Goal: Task Accomplishment & Management: Use online tool/utility

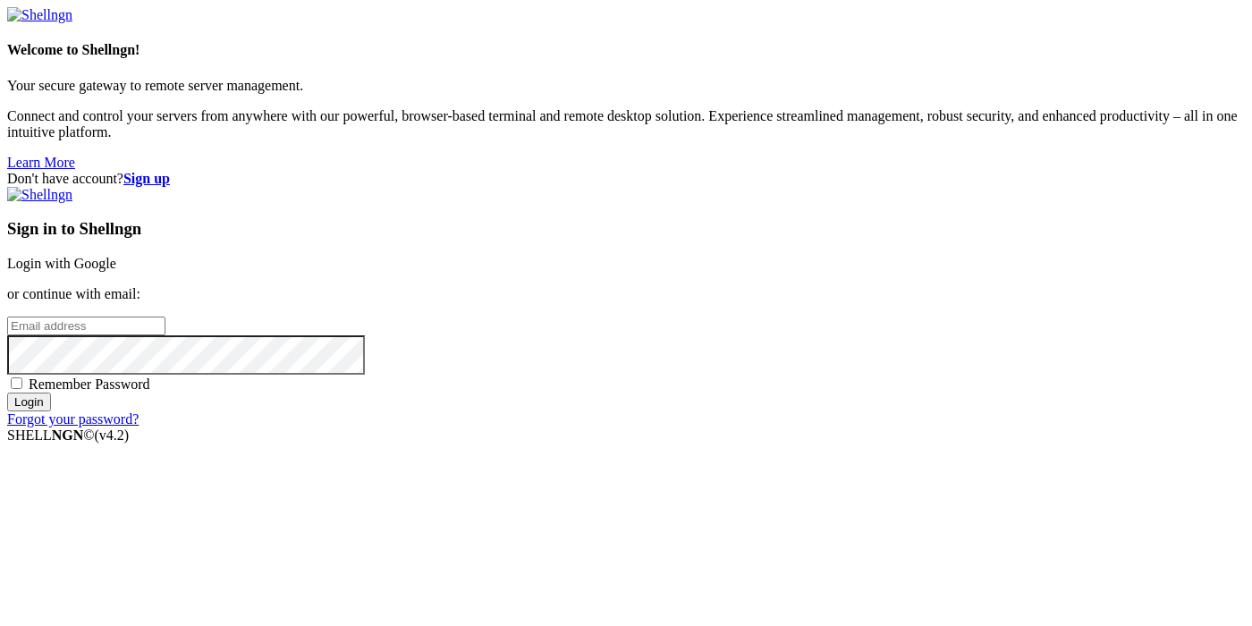
paste input "[EMAIL_ADDRESS][DOMAIN_NAME]"
type input "[EMAIL_ADDRESS][DOMAIN_NAME]"
click at [51, 411] on input "Login" at bounding box center [29, 402] width 44 height 19
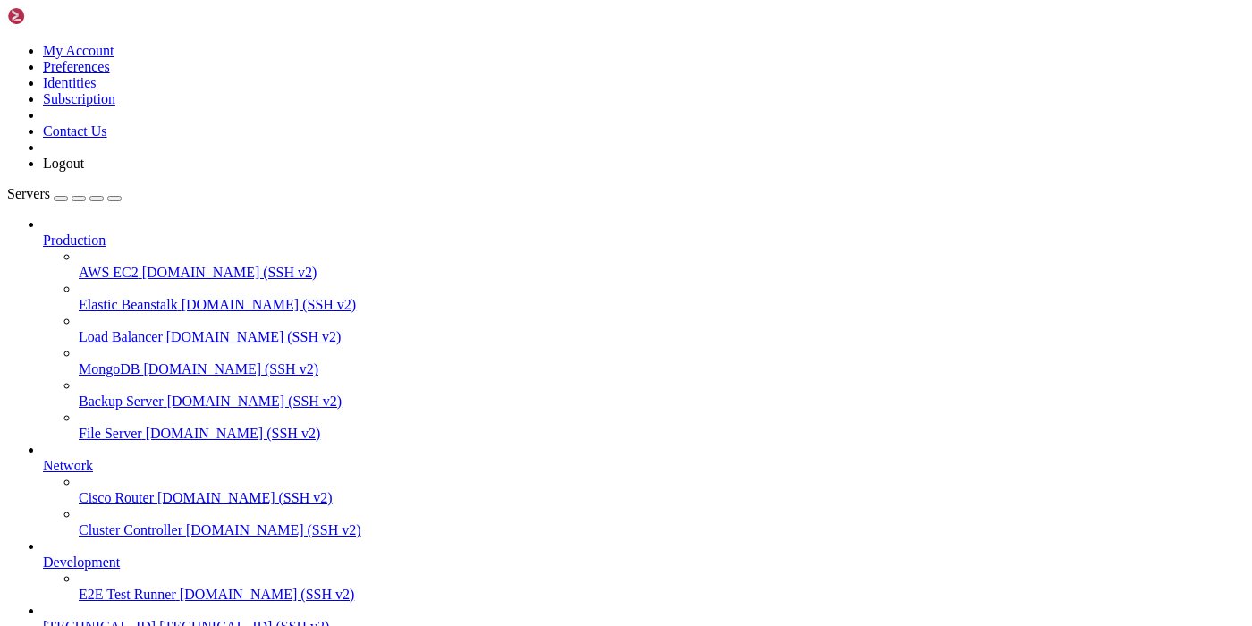
scroll to position [95, 0]
click at [131, 619] on span "[TECHNICAL_ID]" at bounding box center [99, 626] width 113 height 15
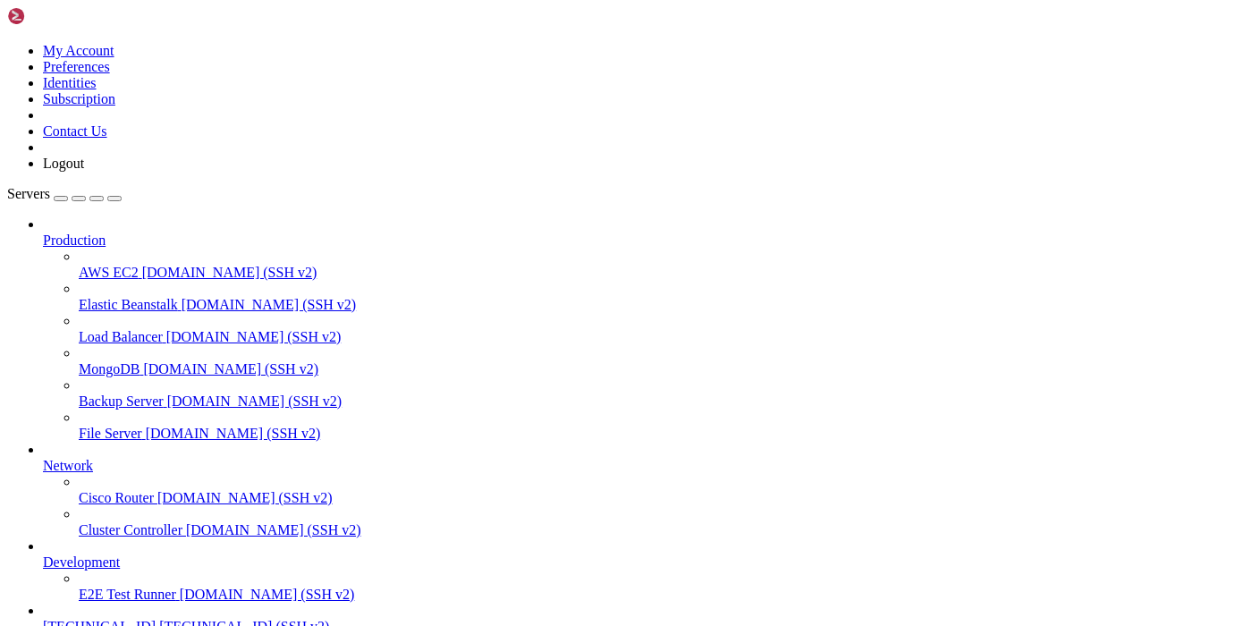
click at [7, 43] on icon at bounding box center [7, 43] width 0 height 0
click at [84, 171] on link "Logout" at bounding box center [63, 163] width 41 height 15
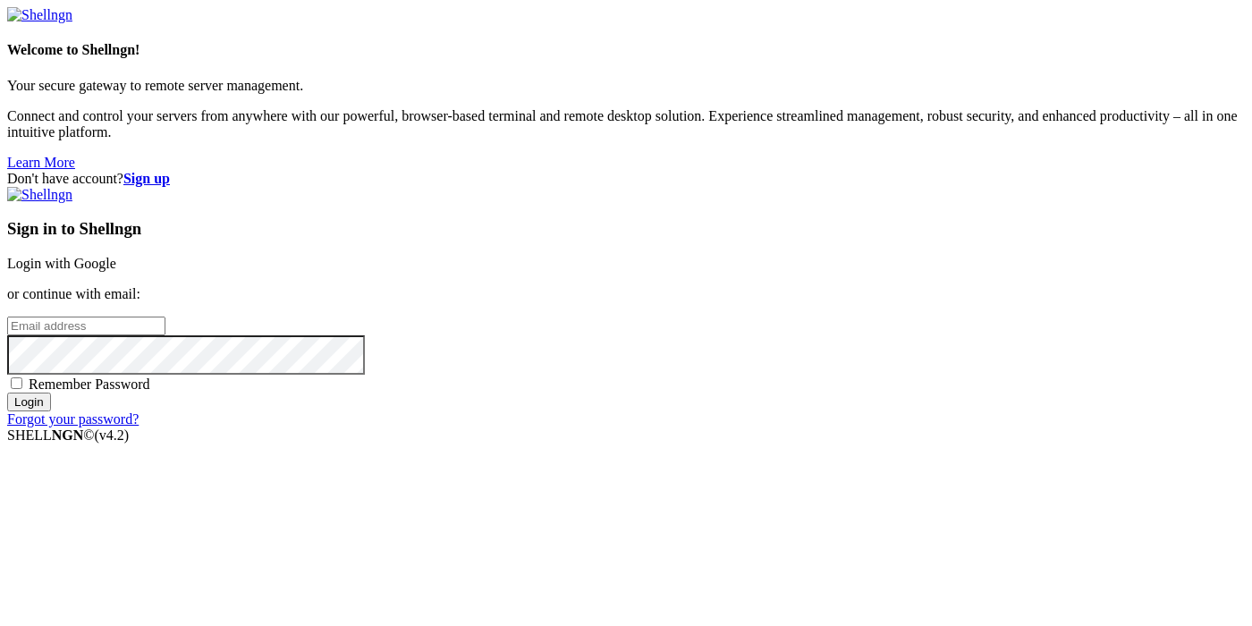
click at [165, 317] on input "email" at bounding box center [86, 326] width 158 height 19
paste input "[EMAIL_ADDRESS][DOMAIN_NAME]"
click at [51, 411] on input "Login" at bounding box center [29, 402] width 44 height 19
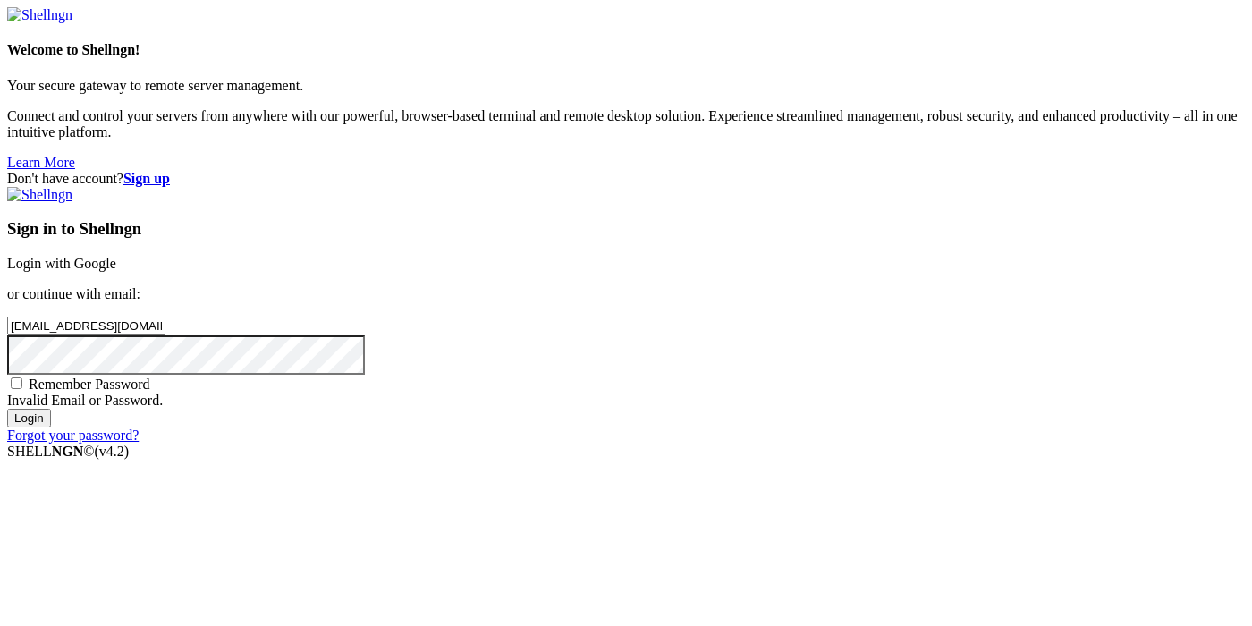
click at [165, 317] on input "[EMAIL_ADDRESS][DOMAIN_NAME]" at bounding box center [86, 326] width 158 height 19
paste input "fatafo3248@baxidy"
type input "[EMAIL_ADDRESS][DOMAIN_NAME]"
click at [51, 428] on input "Login" at bounding box center [29, 418] width 44 height 19
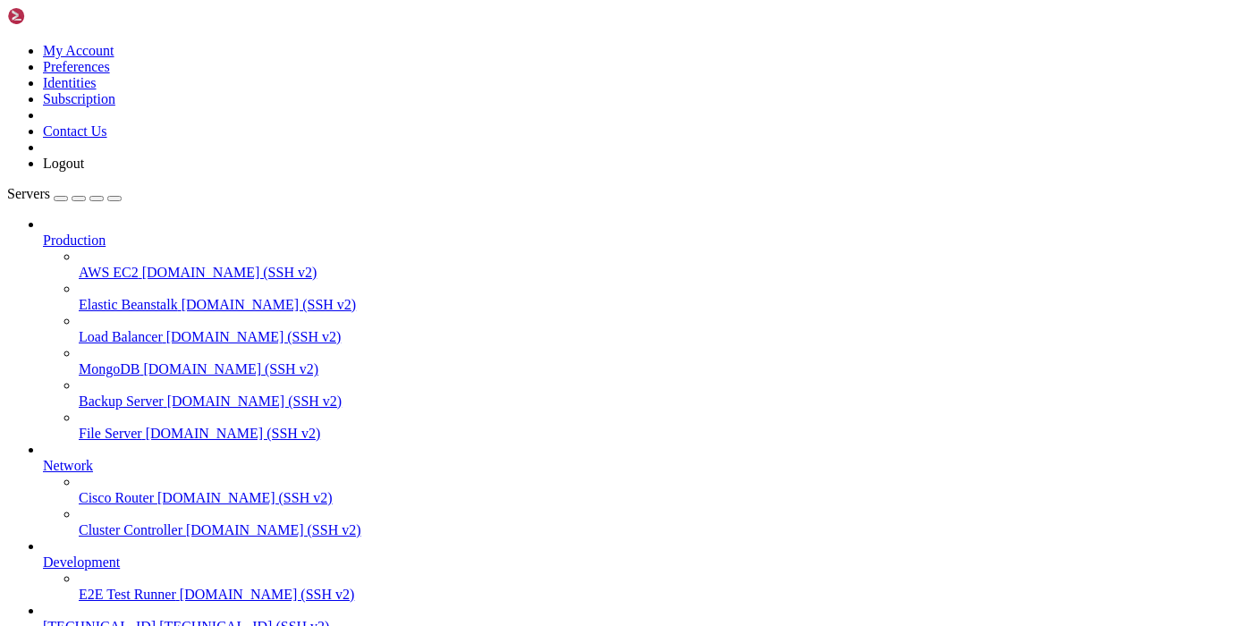
scroll to position [143, 0]
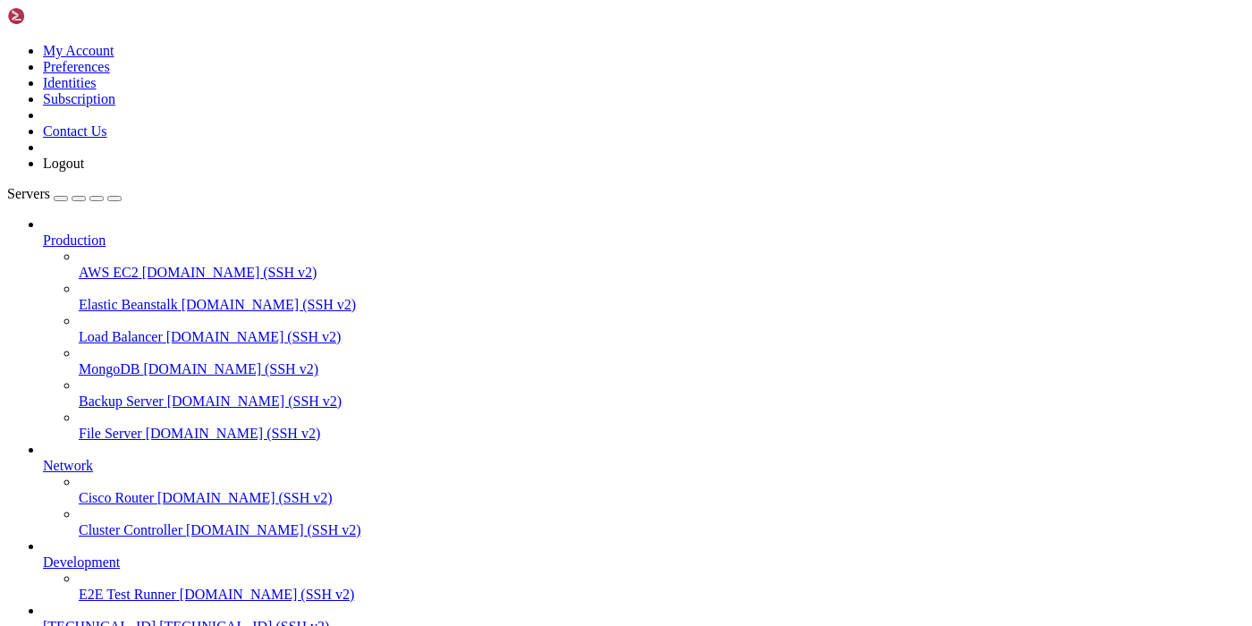
click at [141, 619] on span "[TECHNICAL_ID]" at bounding box center [99, 626] width 113 height 15
click at [7, 43] on icon at bounding box center [7, 43] width 0 height 0
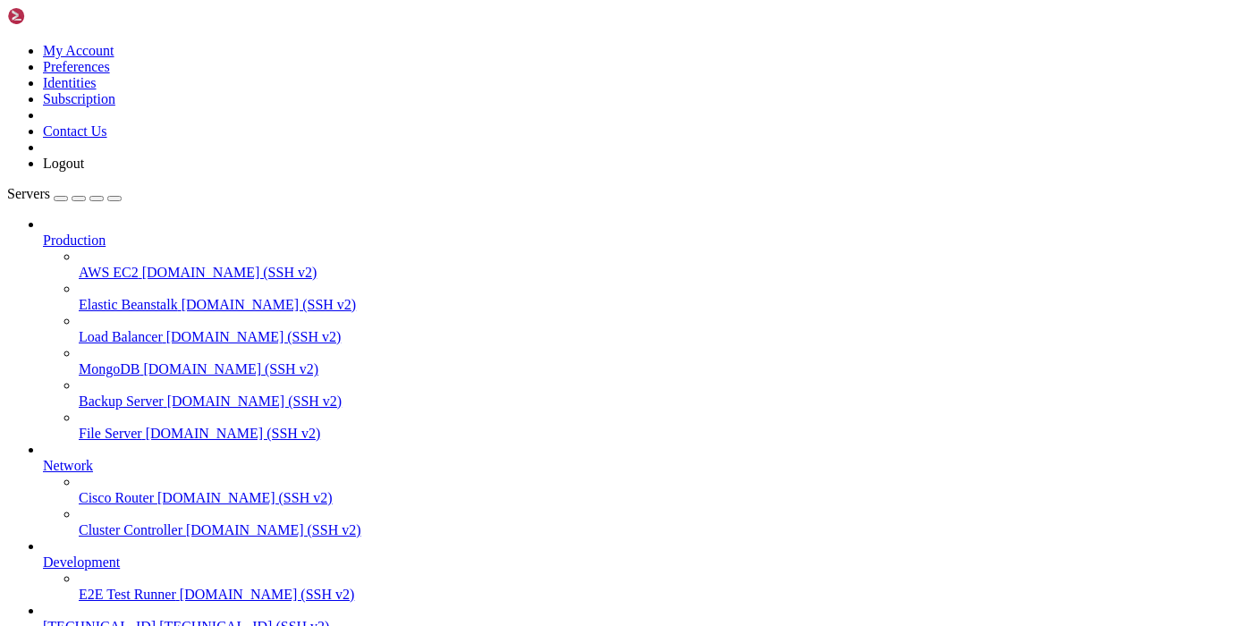
click at [84, 171] on link "Logout" at bounding box center [63, 163] width 41 height 15
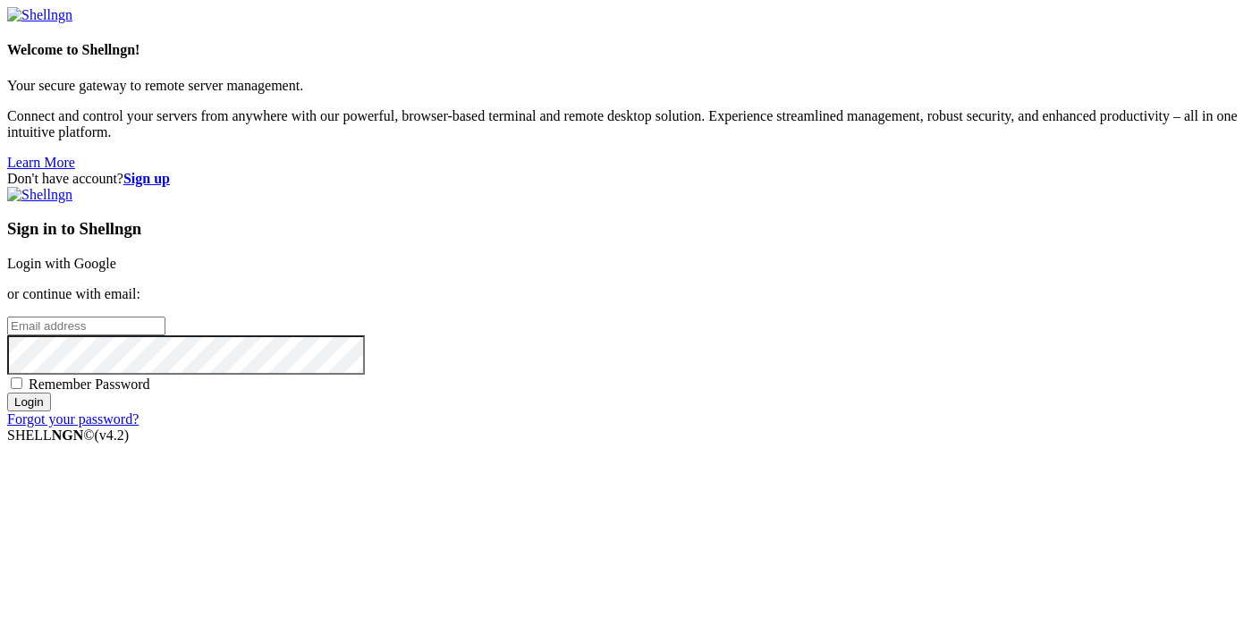
click at [165, 317] on input "email" at bounding box center [86, 326] width 158 height 19
paste input "[EMAIL_ADDRESS][DOMAIN_NAME]"
type input "[EMAIL_ADDRESS][DOMAIN_NAME]"
click at [51, 411] on input "Login" at bounding box center [29, 402] width 44 height 19
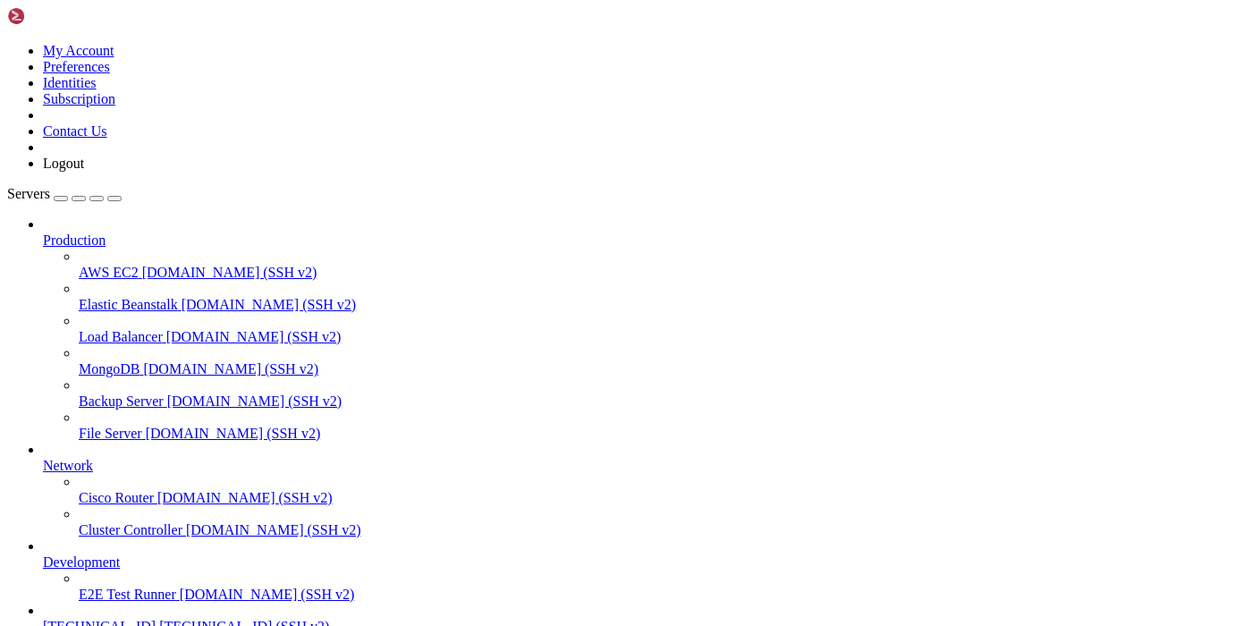
scroll to position [95, 0]
click at [122, 619] on span "[TECHNICAL_ID]" at bounding box center [99, 626] width 113 height 15
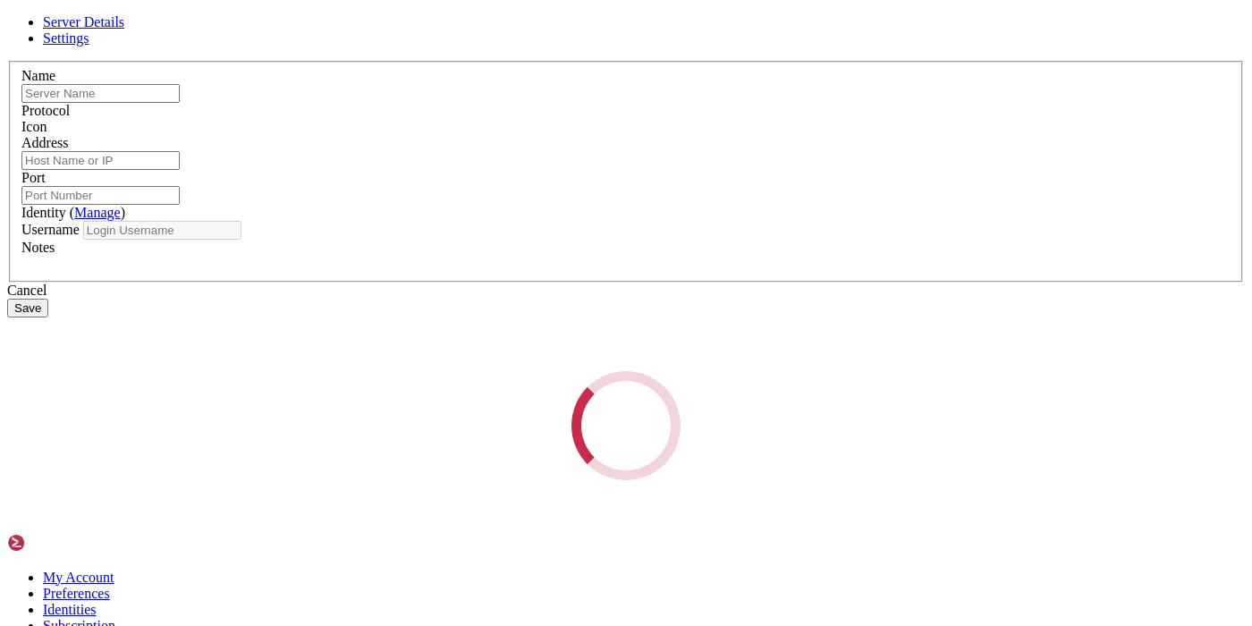
type input "[TECHNICAL_ID]"
type input "22"
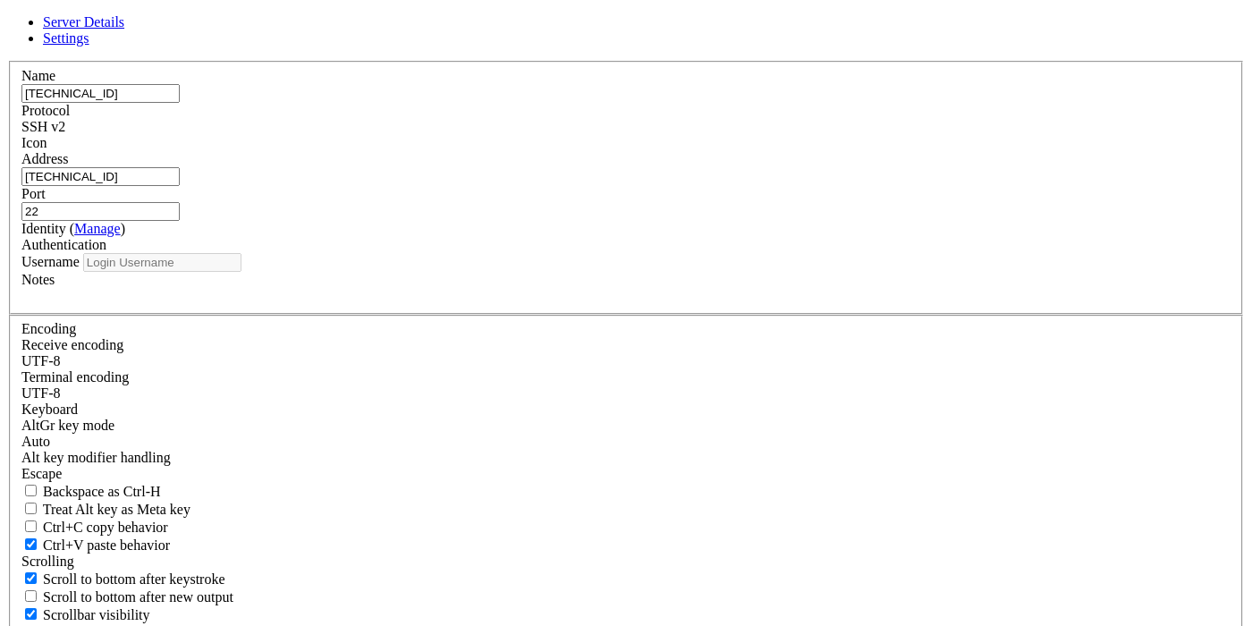
type input "root"
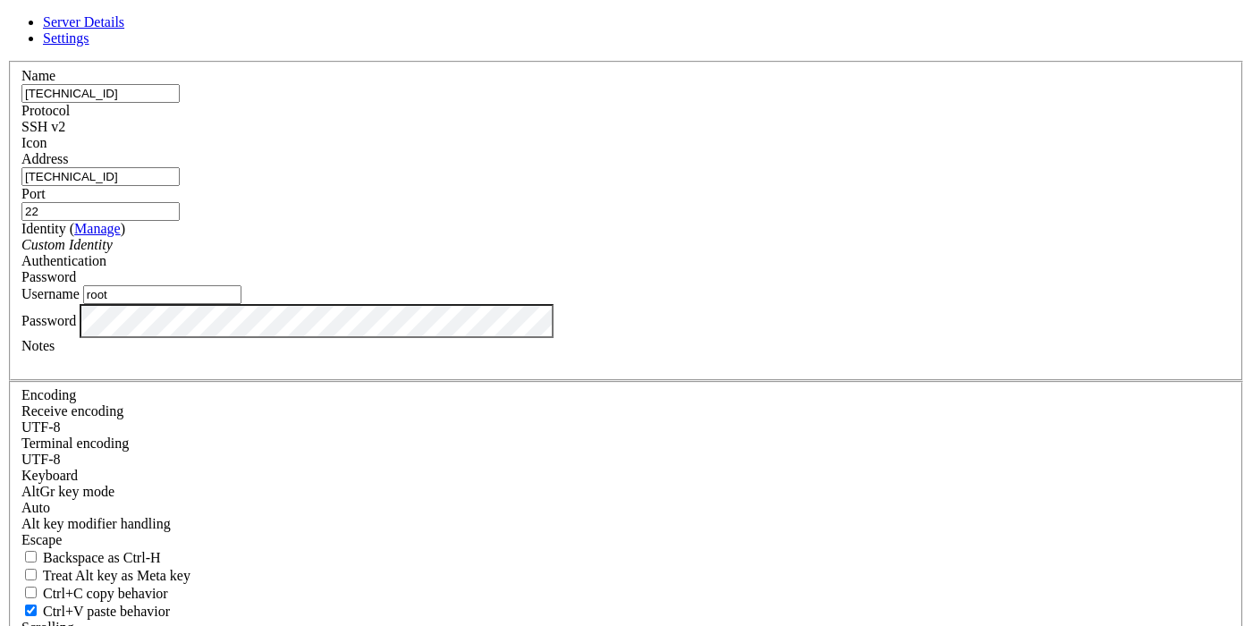
click at [180, 103] on input "[TECHNICAL_ID]" at bounding box center [100, 93] width 158 height 19
click at [1107, 177] on div "Server Details Settings Name [TECHNICAL_ID] Protocol SSH v2 Icon" at bounding box center [626, 383] width 1238 height 739
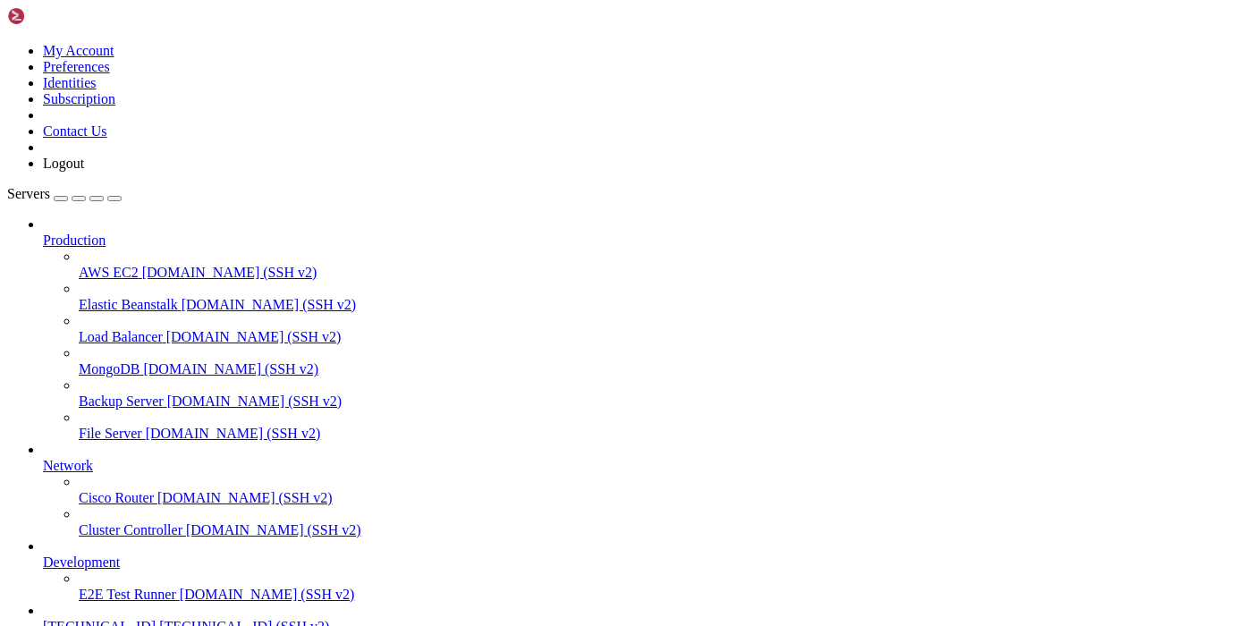
click at [7, 43] on icon at bounding box center [7, 43] width 0 height 0
click at [84, 171] on link "Logout" at bounding box center [63, 163] width 41 height 15
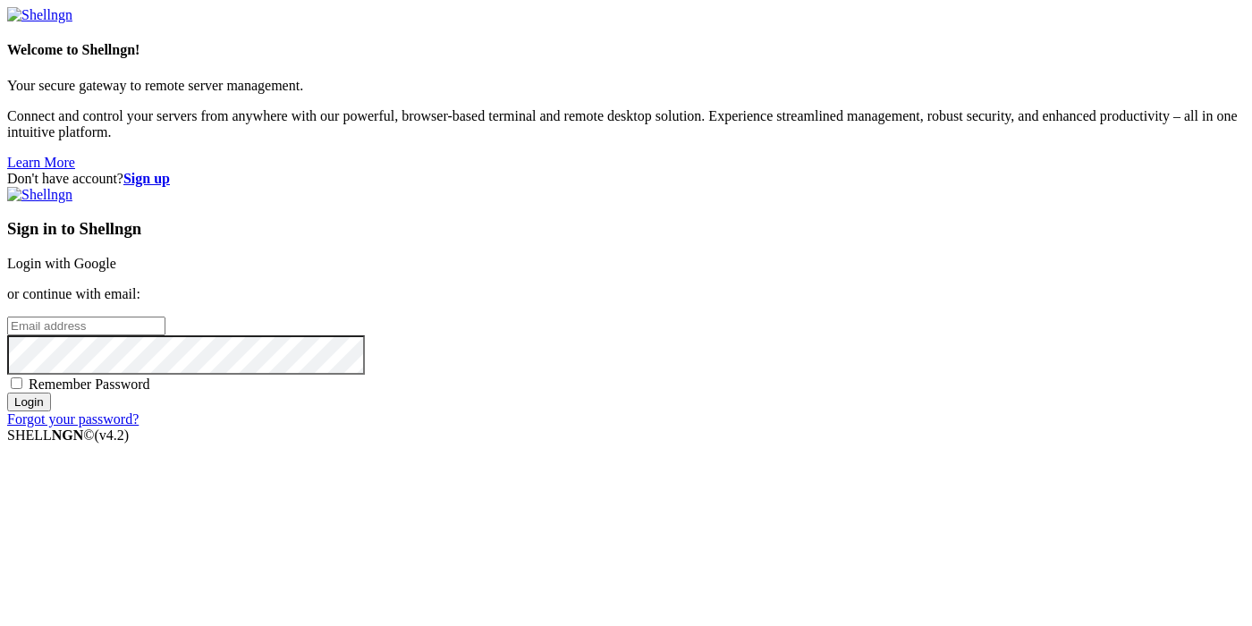
click at [165, 317] on input "email" at bounding box center [86, 326] width 158 height 19
click at [170, 171] on strong "Sign up" at bounding box center [146, 178] width 47 height 15
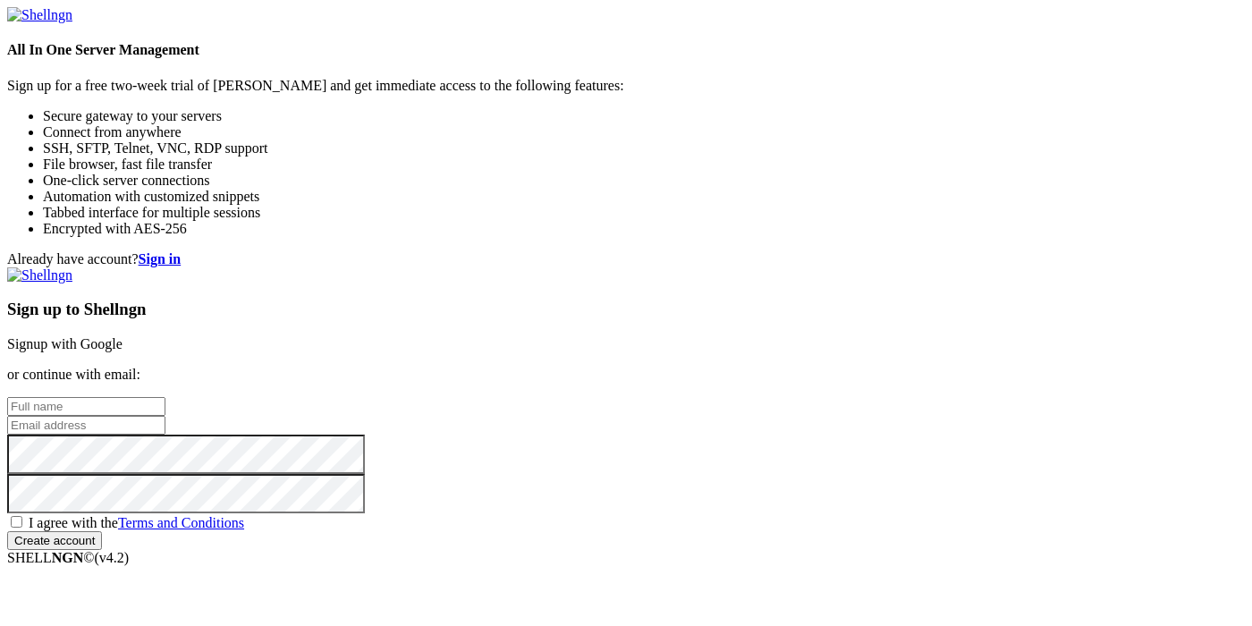
click at [165, 397] on input "text" at bounding box center [86, 406] width 158 height 19
paste input "cetrufikka@necub.com"
type input "cetrufikka@necub.com"
click at [165, 416] on input "email" at bounding box center [86, 425] width 158 height 19
paste input "cetrufikka@necub.com"
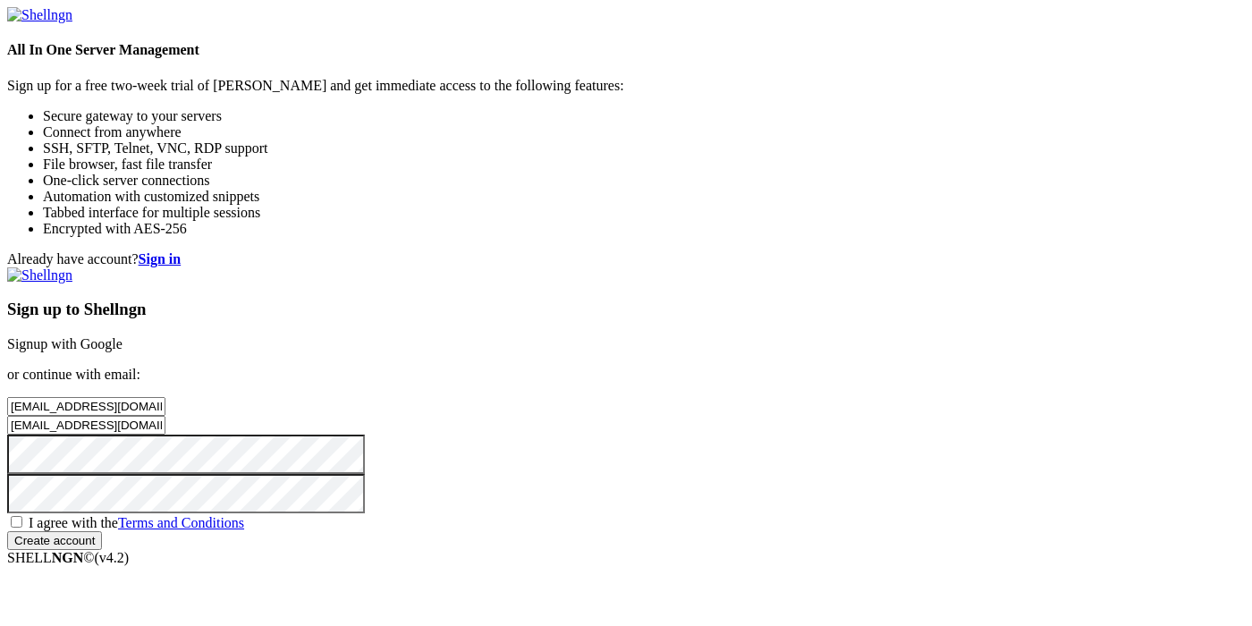
type input "cetrufikka@necub.com"
click at [244, 515] on span "I agree with the Terms and Conditions" at bounding box center [137, 522] width 216 height 15
click at [22, 516] on input "I agree with the Terms and Conditions" at bounding box center [17, 522] width 12 height 12
checkbox input "true"
click at [102, 546] on input "Create account" at bounding box center [54, 540] width 95 height 19
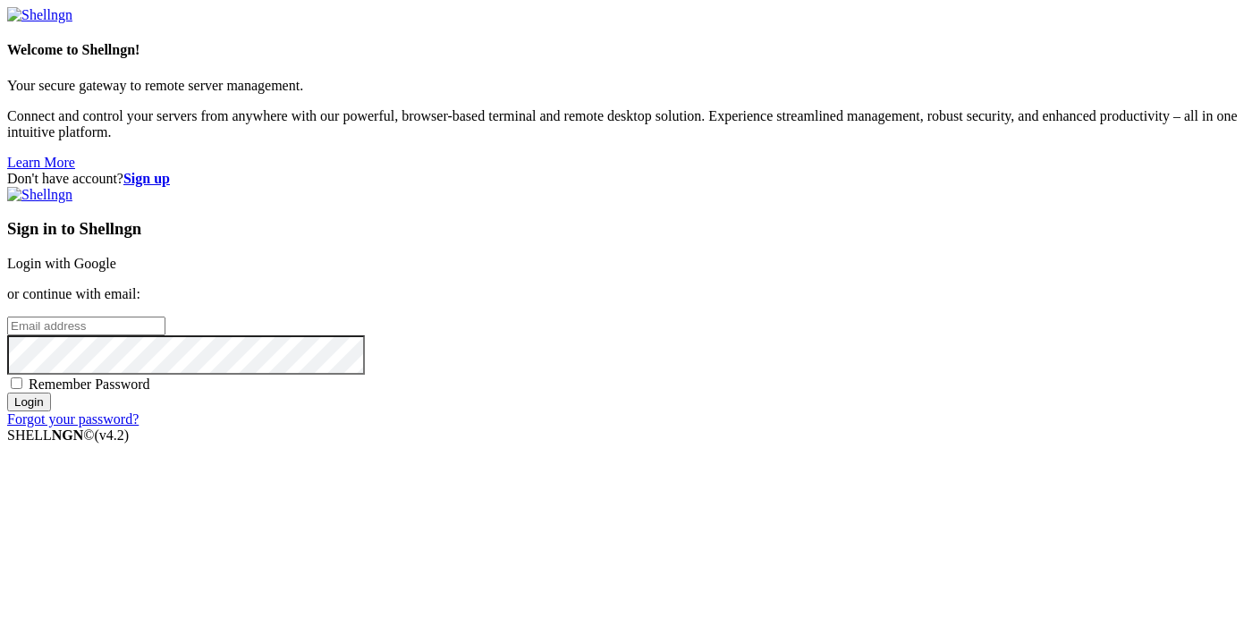
click at [165, 317] on input "email" at bounding box center [86, 326] width 158 height 19
paste input "cetrufikka@necub.com"
type input "cetrufikka@necub.com"
click at [51, 411] on input "Login" at bounding box center [29, 402] width 44 height 19
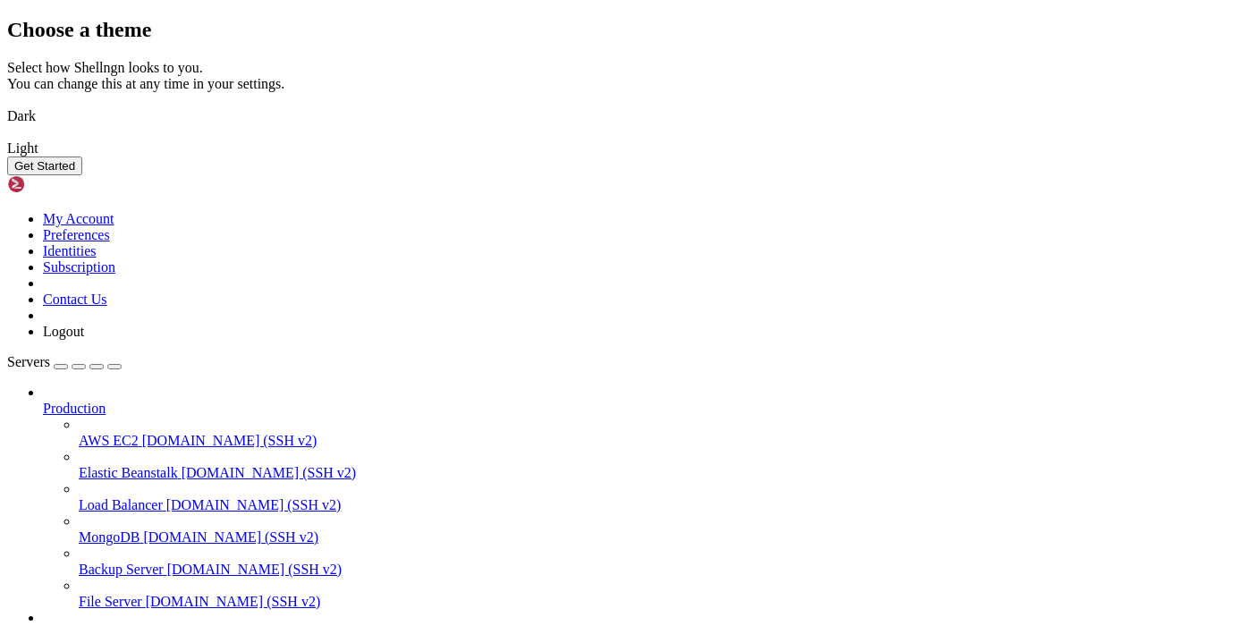
click at [82, 175] on button "Get Started" at bounding box center [44, 166] width 75 height 19
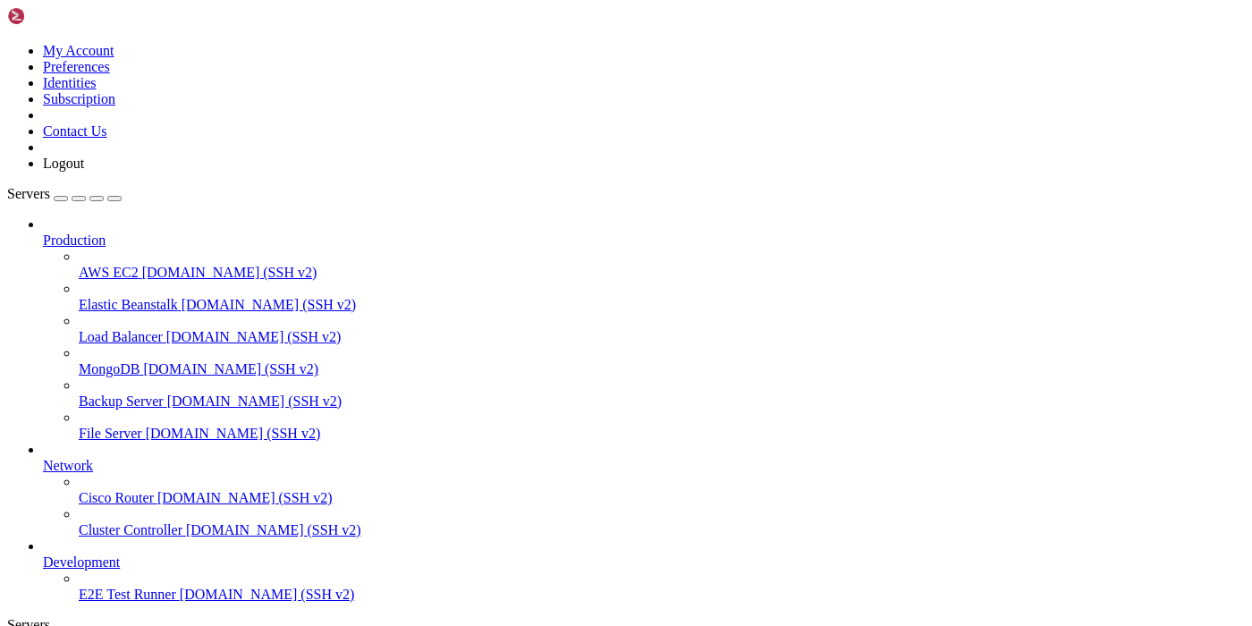
scroll to position [48, 0]
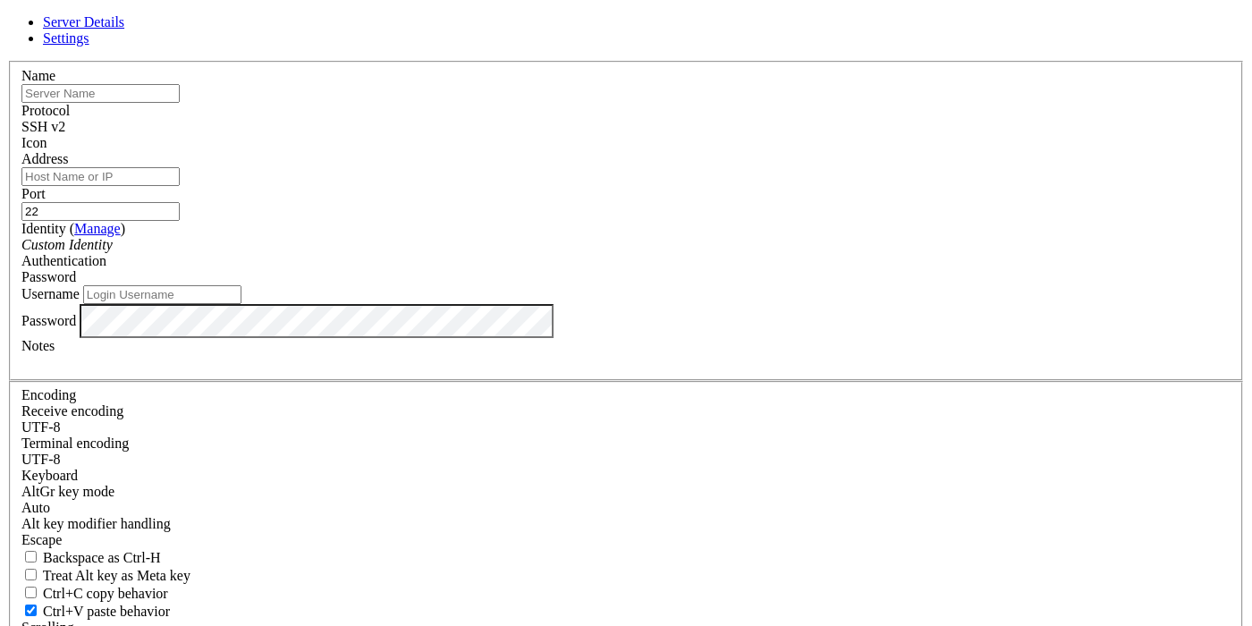
paste input "[TECHNICAL_ID]"
type input "[TECHNICAL_ID]"
click at [180, 186] on input "Address" at bounding box center [100, 176] width 158 height 19
paste input "[TECHNICAL_ID]"
type input "[TECHNICAL_ID]"
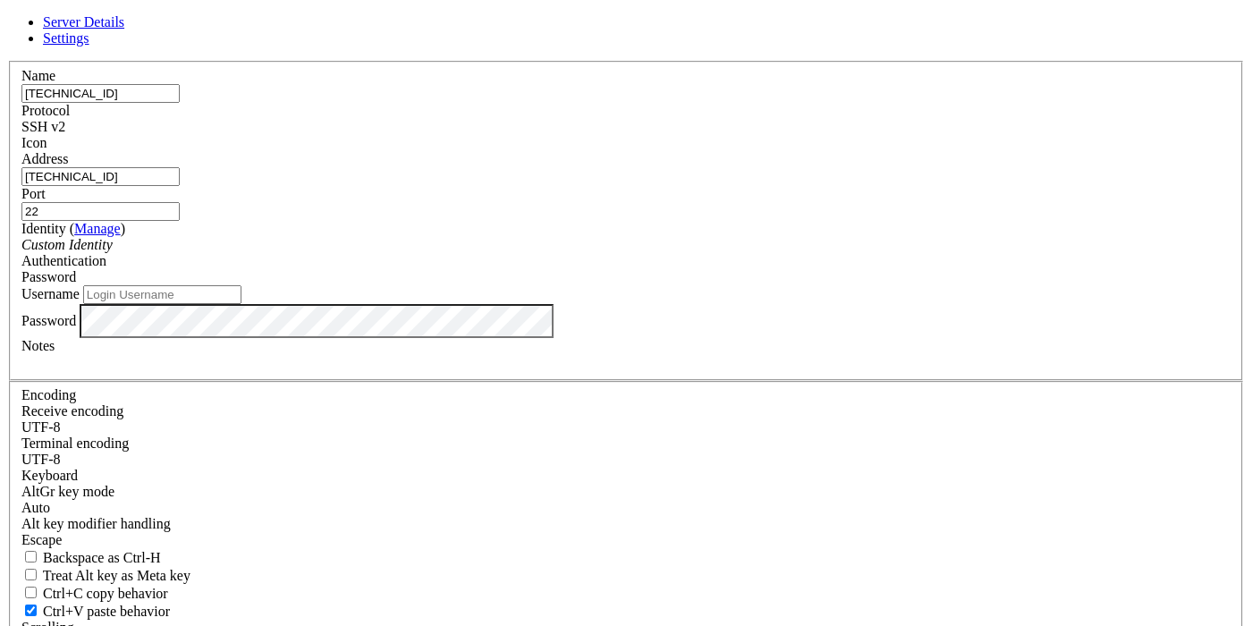
click at [242, 304] on input "Username" at bounding box center [162, 294] width 158 height 19
type input "root"
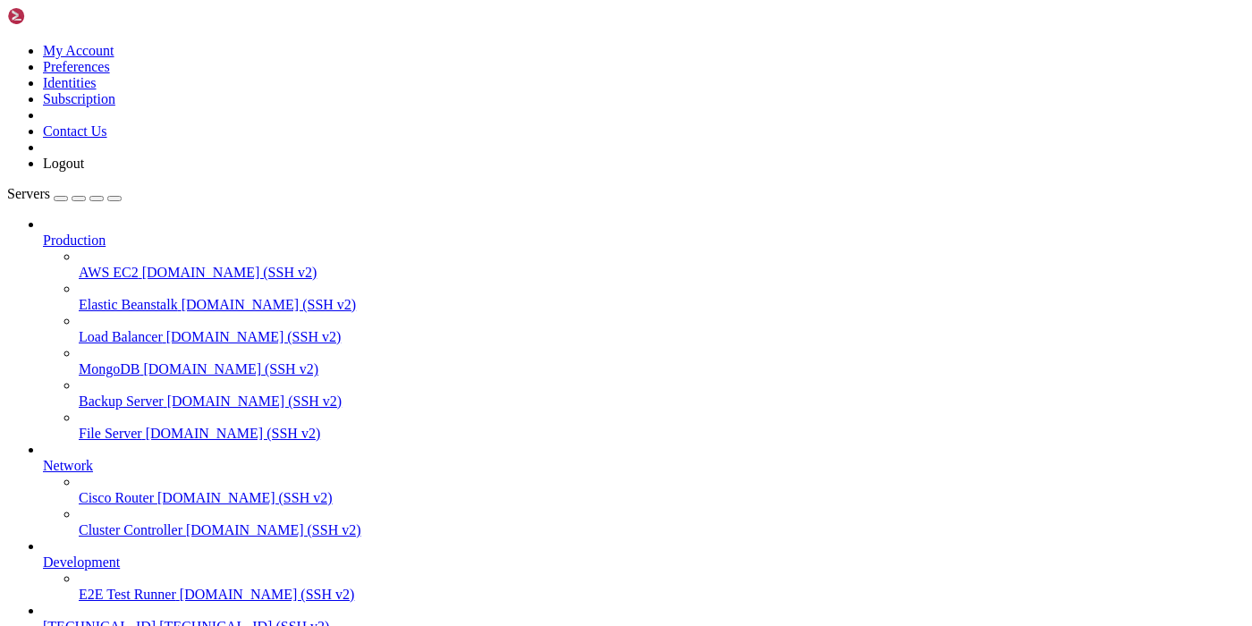
scroll to position [95, 0]
click at [156, 619] on span "[TECHNICAL_ID]" at bounding box center [99, 626] width 113 height 15
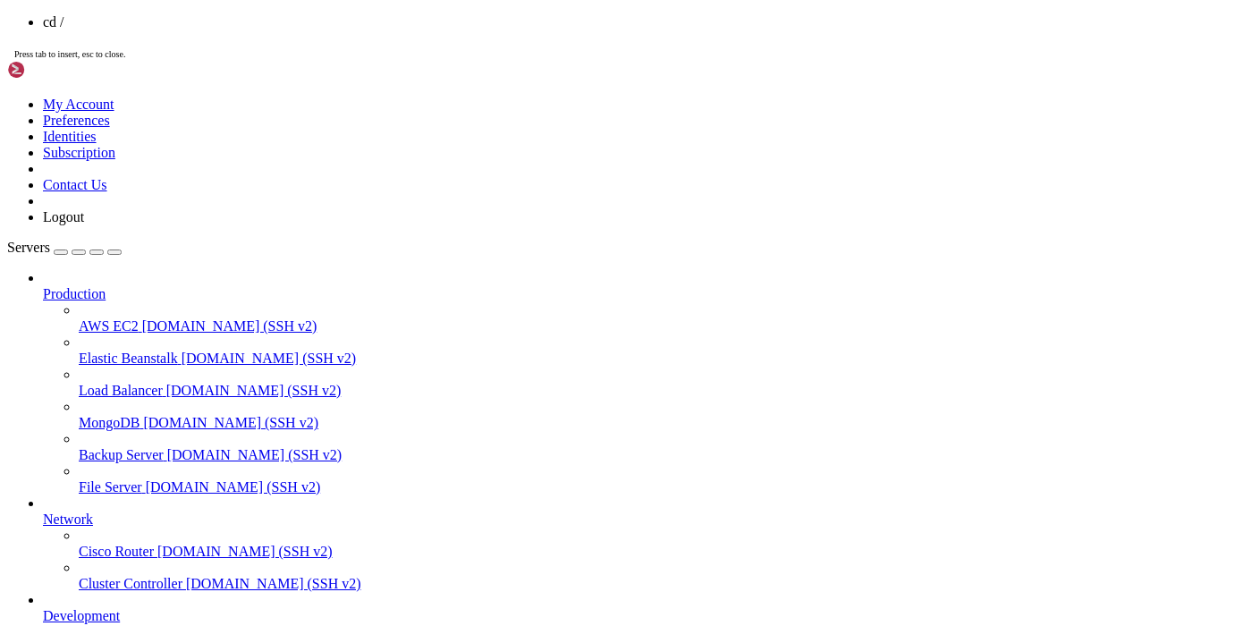
copy x-row "bot2"
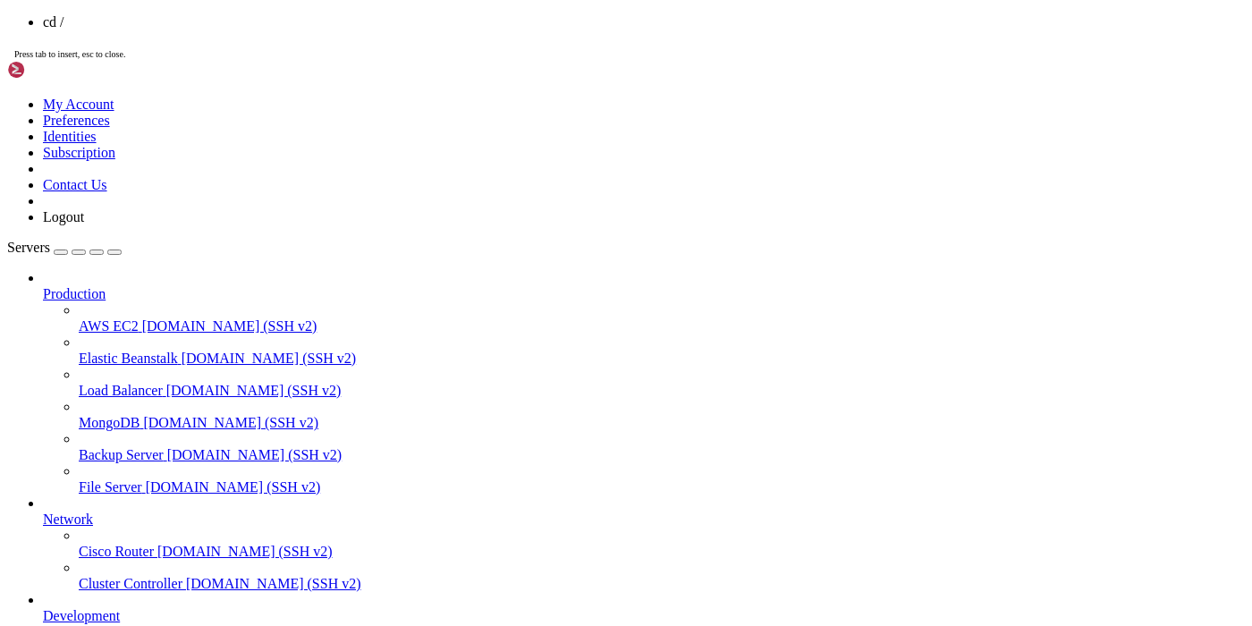
copy x-row "check_wallet_bot"
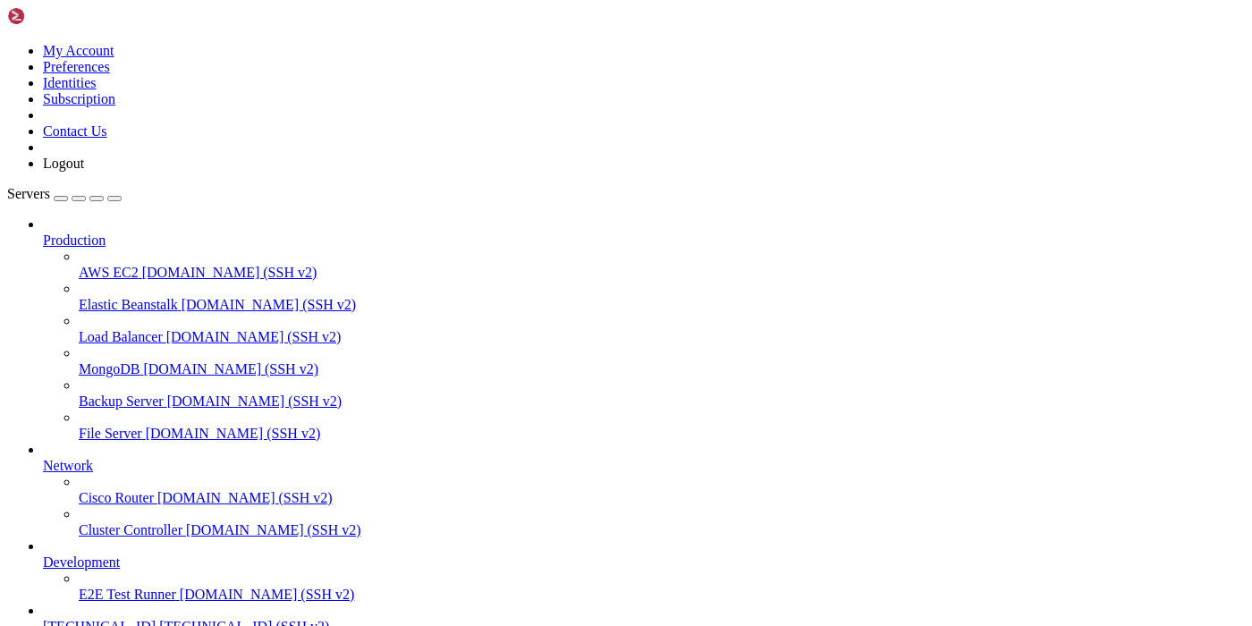
drag, startPoint x: 343, startPoint y: 1359, endPoint x: 15, endPoint y: 1314, distance: 331.3
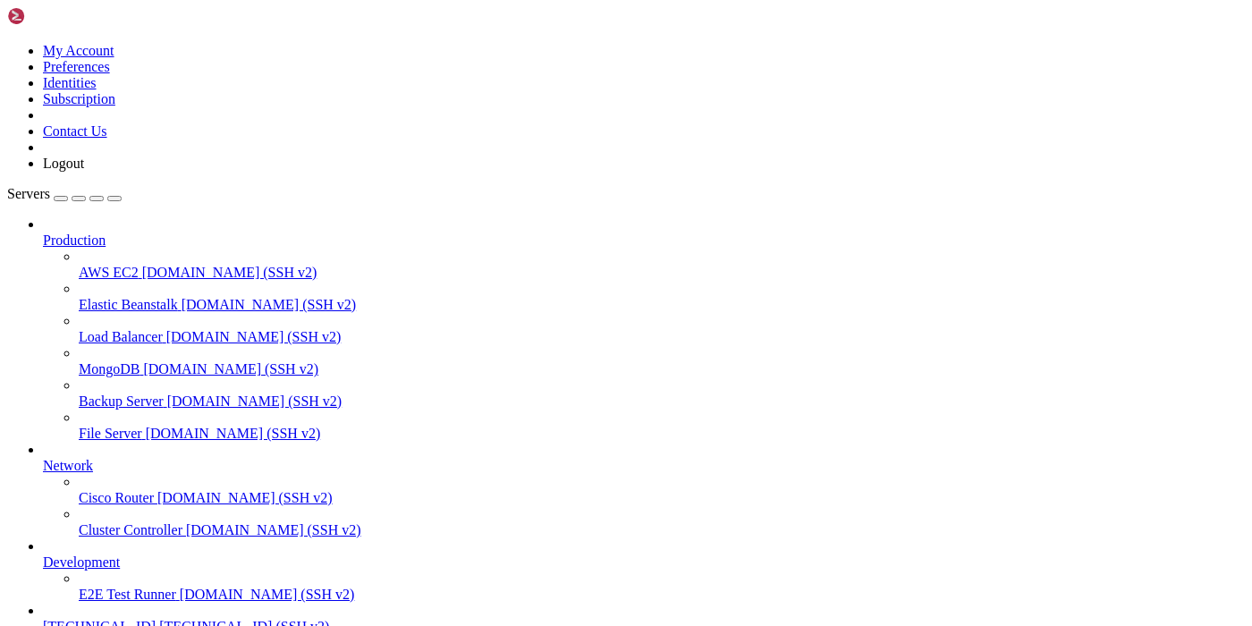
drag, startPoint x: 141, startPoint y: 1165, endPoint x: 30, endPoint y: 1165, distance: 110.9
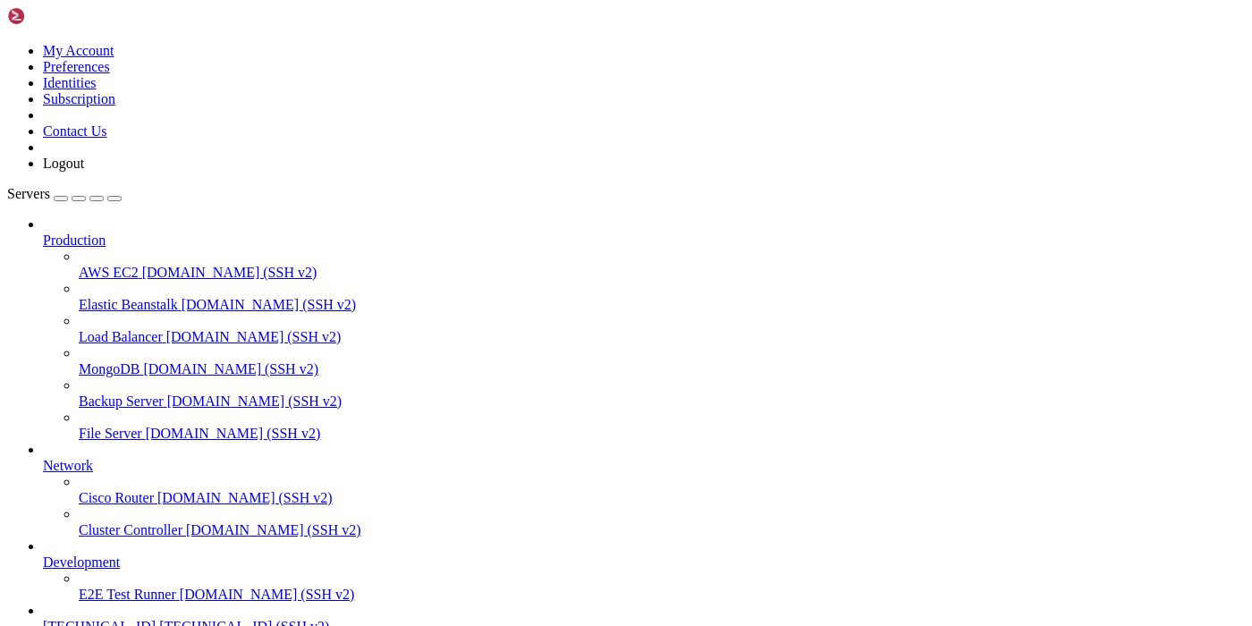
type input "/bot"
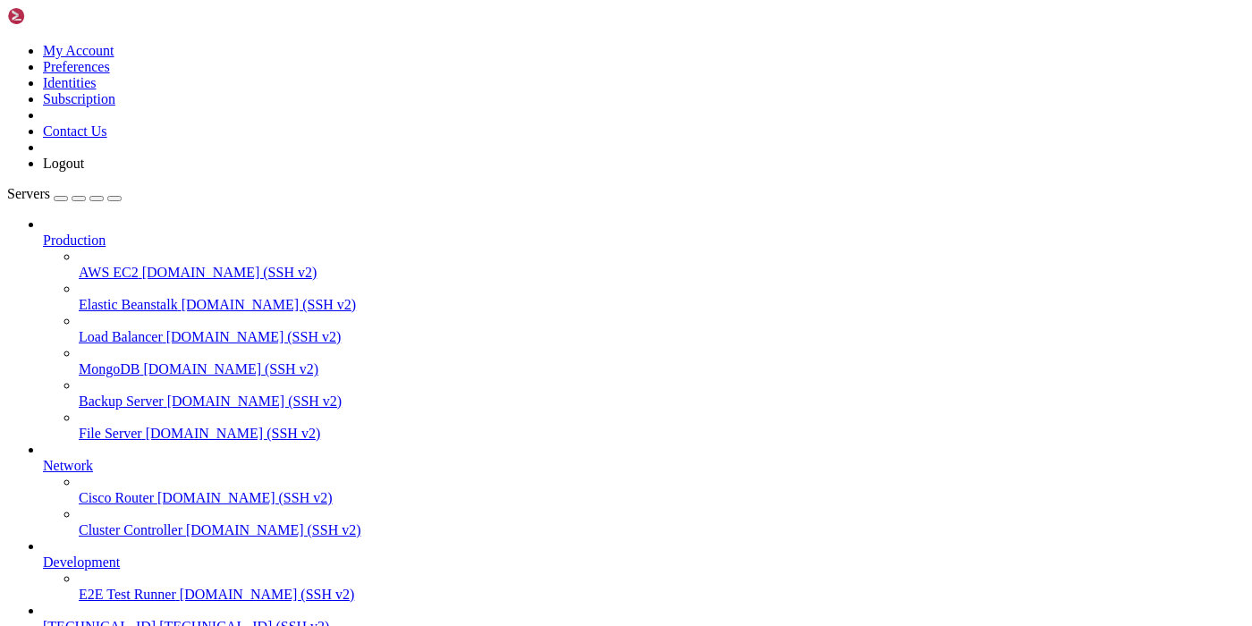
type textarea "current_session = {"
type input "Статистика текущей сессии"
